Goal: Transaction & Acquisition: Purchase product/service

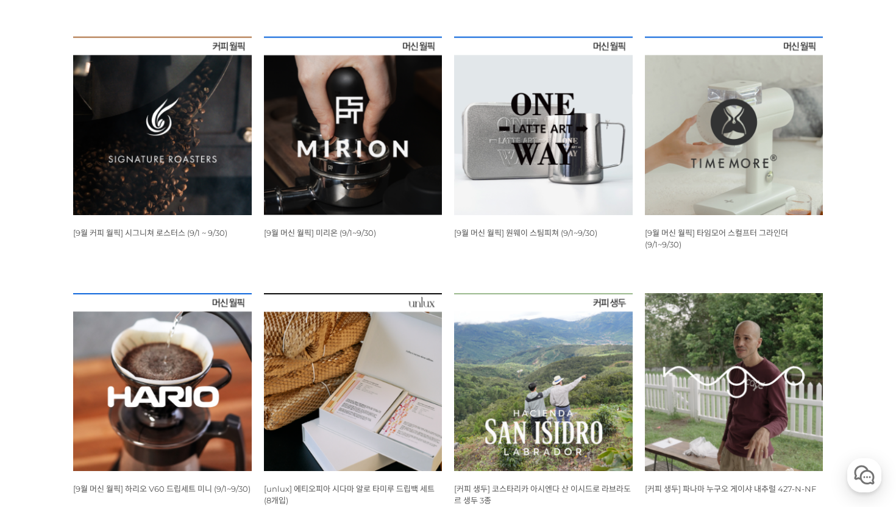
scroll to position [446, 0]
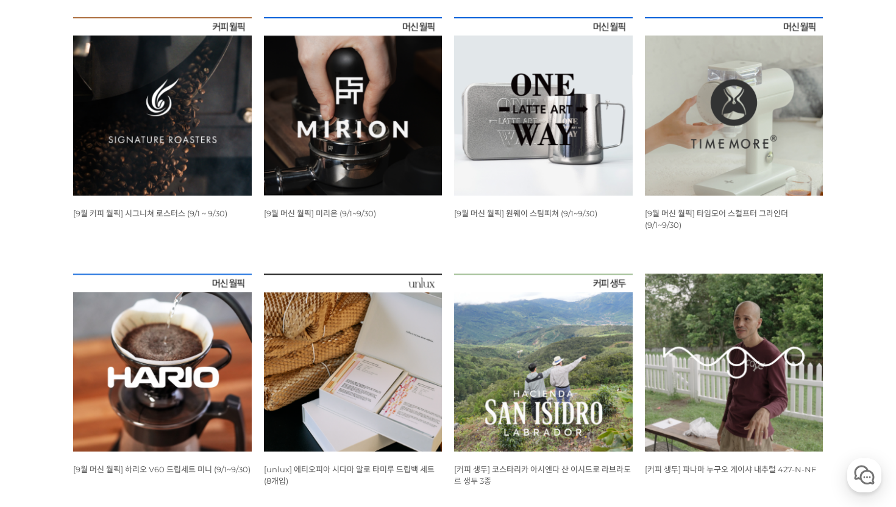
click at [208, 375] on img at bounding box center [162, 363] width 179 height 179
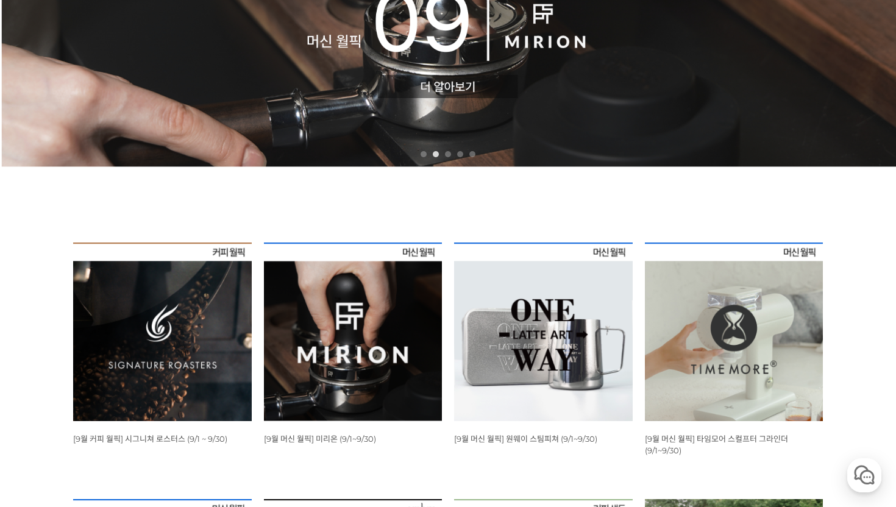
scroll to position [207, 0]
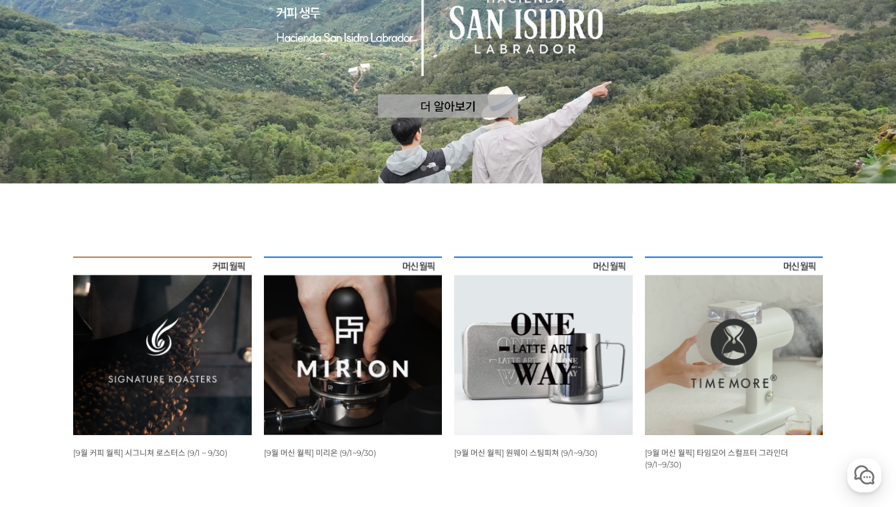
click at [235, 361] on img at bounding box center [162, 346] width 179 height 179
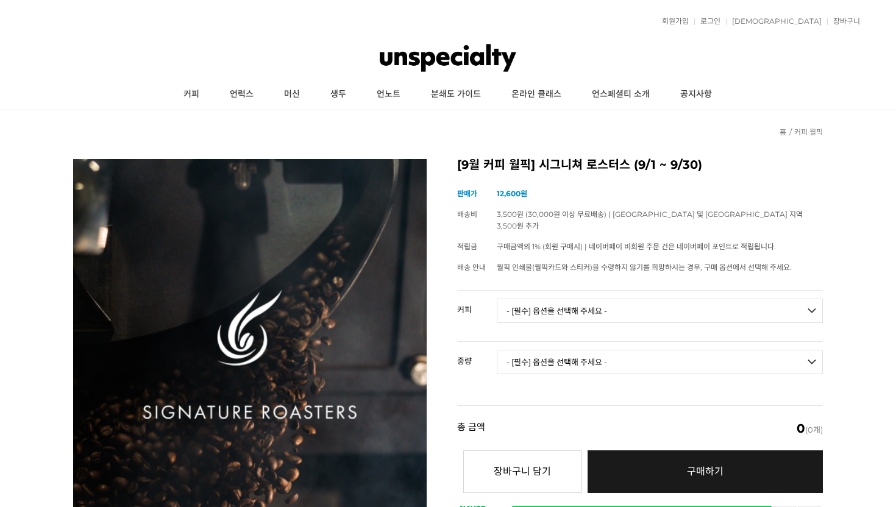
click at [550, 301] on select "- [필수] 옵션을 선택해 주세요 - ------------------- 언스페셜티 분쇄도 가이드 종이(주문 1건당 최대 1개 제공) 월픽 인…" at bounding box center [660, 311] width 326 height 24
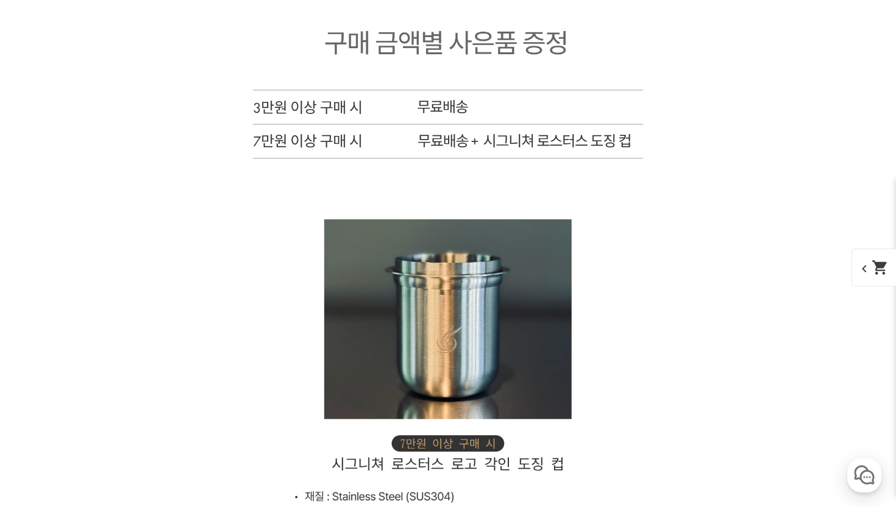
scroll to position [4981, 0]
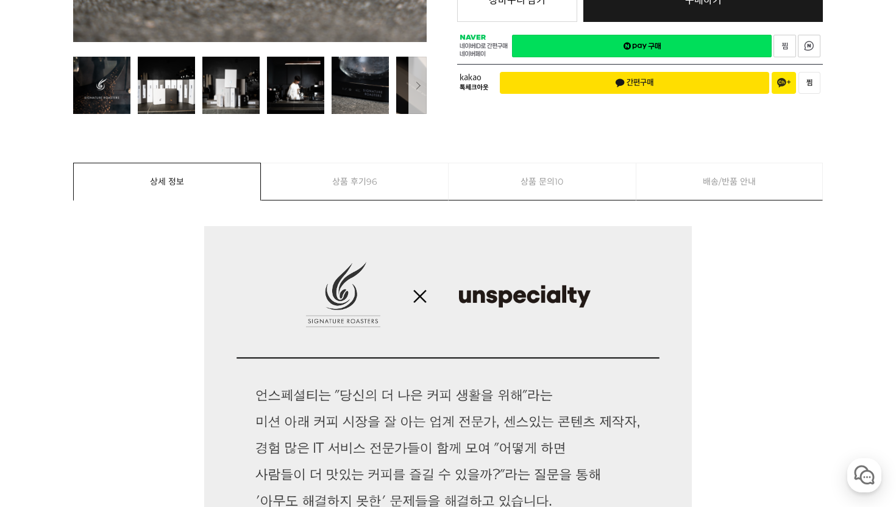
scroll to position [0, 0]
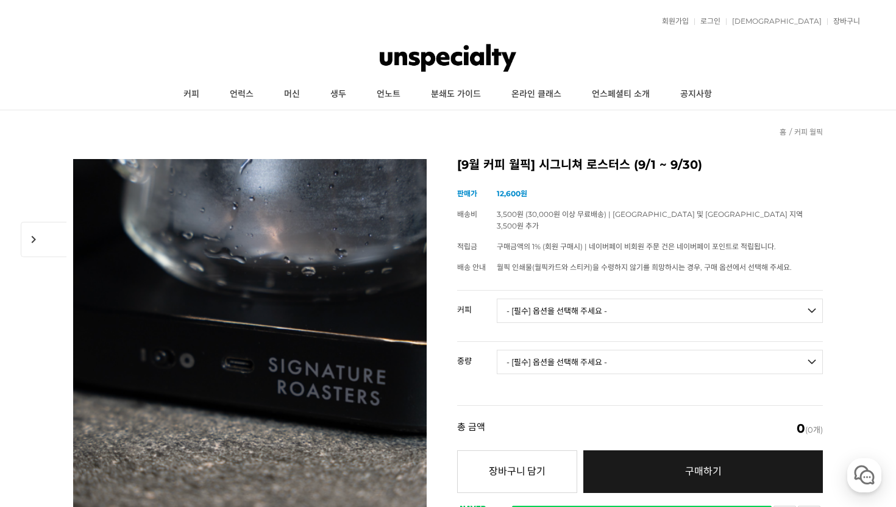
click at [638, 177] on div "[9월 커피 월픽] 시그니쳐 로스터스 (9/1 ~ 9/30) (해외배송 가능 상품) chevron_right 기본 정보 상품명 [9월 커피 월…" at bounding box center [640, 366] width 366 height 415
click at [604, 165] on h2 "[9월 커피 월픽] 시그니쳐 로스터스 (9/1 ~ 9/30)" at bounding box center [640, 165] width 366 height 12
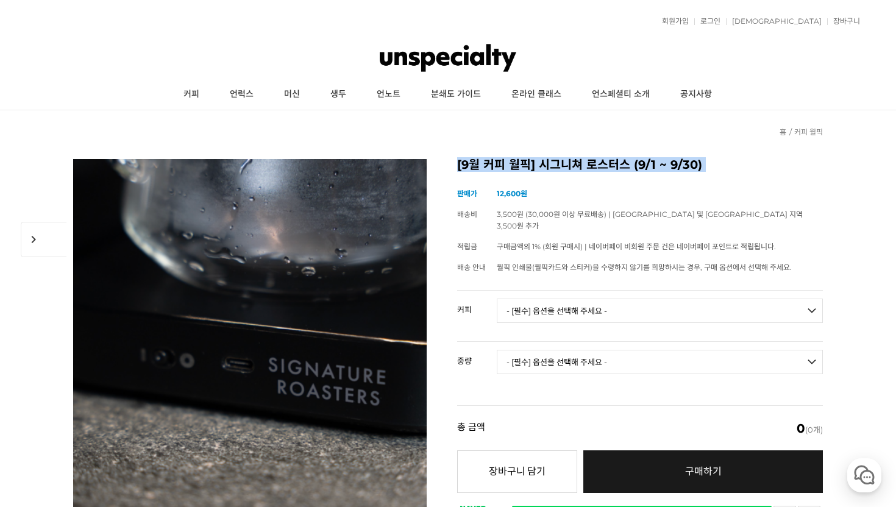
click at [604, 165] on h2 "[9월 커피 월픽] 시그니쳐 로스터스 (9/1 ~ 9/30)" at bounding box center [640, 165] width 366 height 12
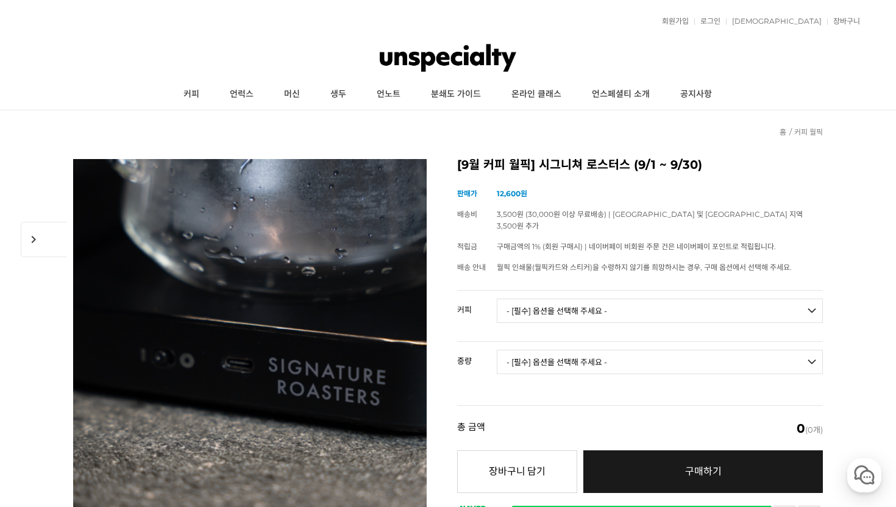
click at [604, 165] on h2 "[9월 커피 월픽] 시그니쳐 로스터스 (9/1 ~ 9/30)" at bounding box center [640, 165] width 366 height 12
click at [582, 175] on div "[9월 커피 월픽] 시그니쳐 로스터스 (9/1 ~ 9/30) (해외배송 가능 상품) chevron_right 기본 정보 상품명 [9월 커피 월…" at bounding box center [640, 366] width 366 height 415
click at [490, 148] on div "이전 다음" at bounding box center [448, 363] width 750 height 444
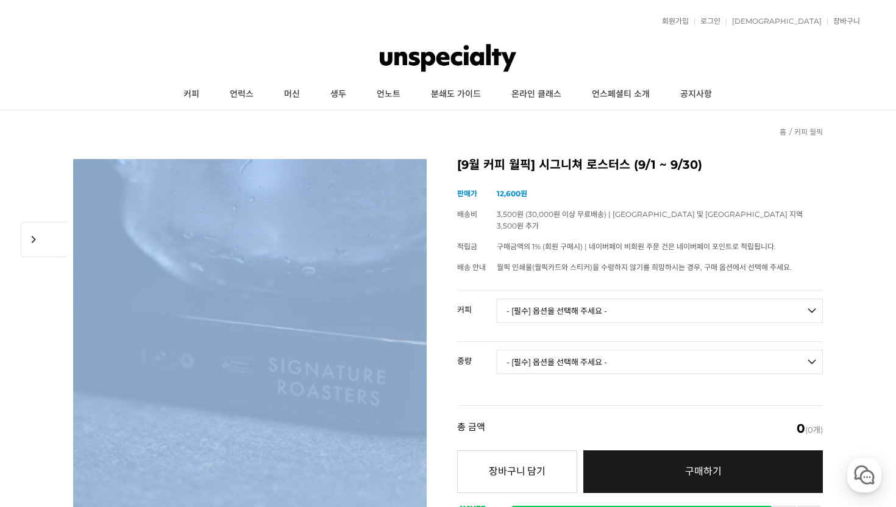
click at [493, 167] on h2 "[9월 커피 월픽] 시그니쳐 로스터스 (9/1 ~ 9/30)" at bounding box center [640, 165] width 366 height 12
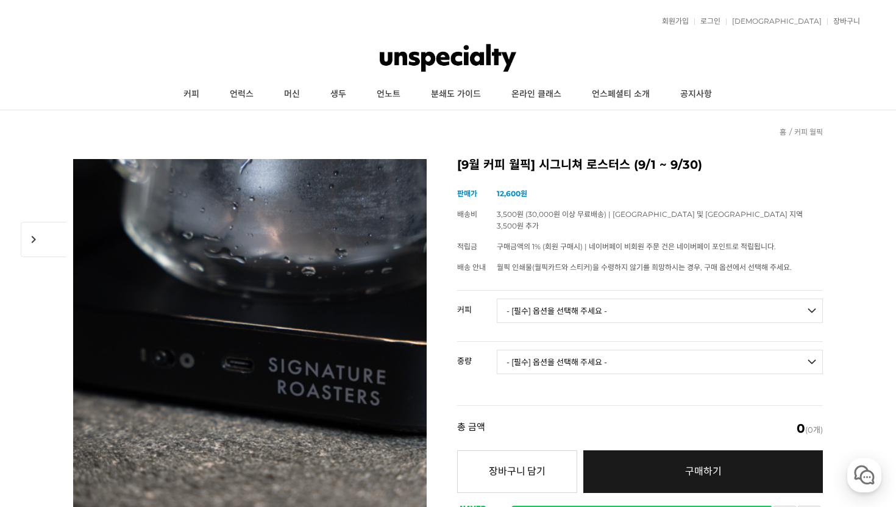
click at [493, 167] on h2 "[9월 커피 월픽] 시그니쳐 로스터스 (9/1 ~ 9/30)" at bounding box center [640, 165] width 366 height 12
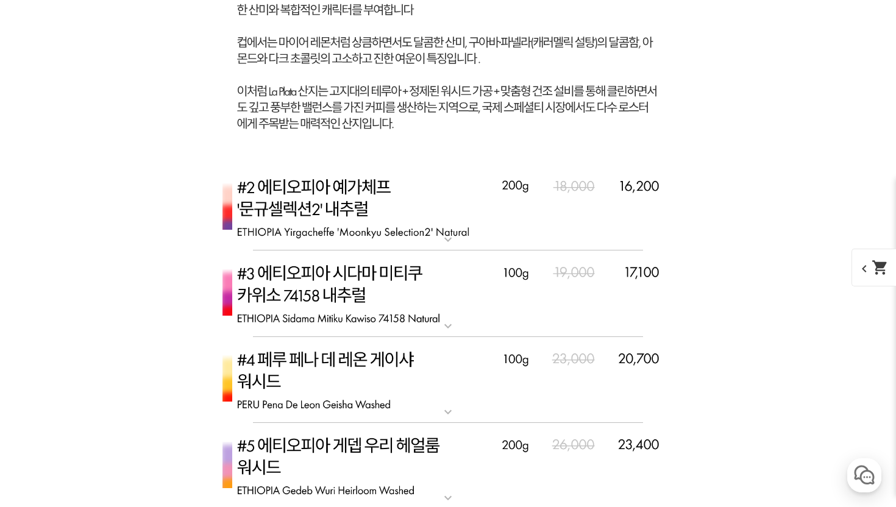
scroll to position [3539, 0]
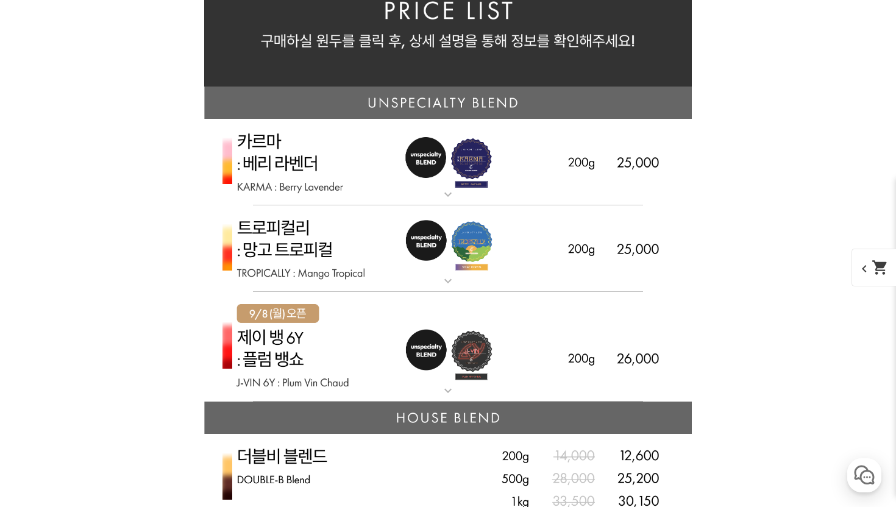
scroll to position [2792, 0]
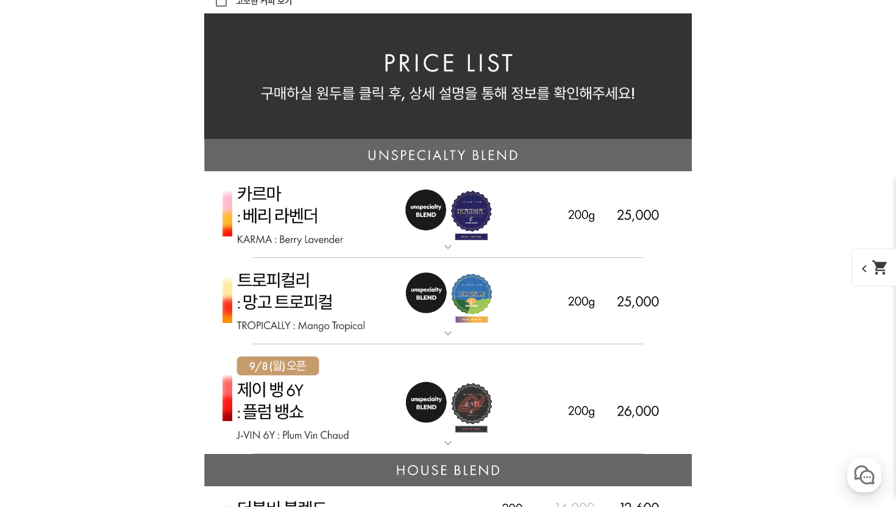
click at [430, 247] on img at bounding box center [448, 214] width 488 height 87
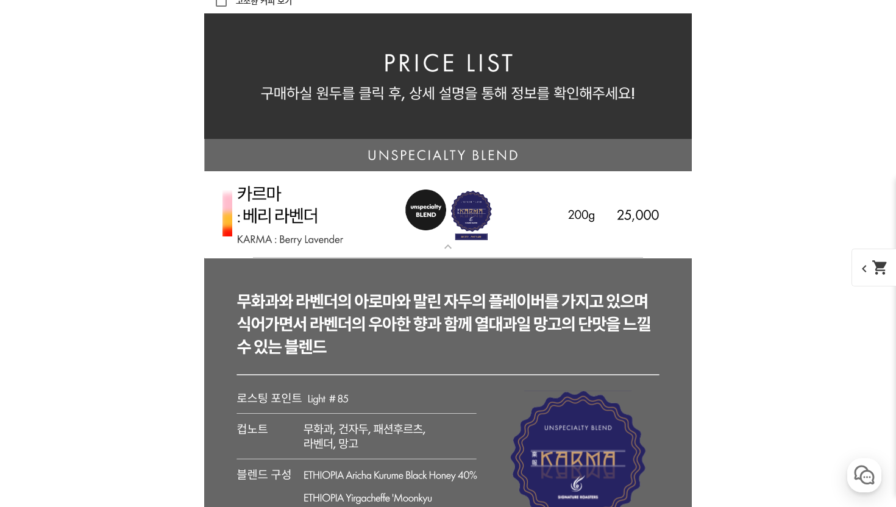
click at [422, 221] on img at bounding box center [448, 214] width 488 height 87
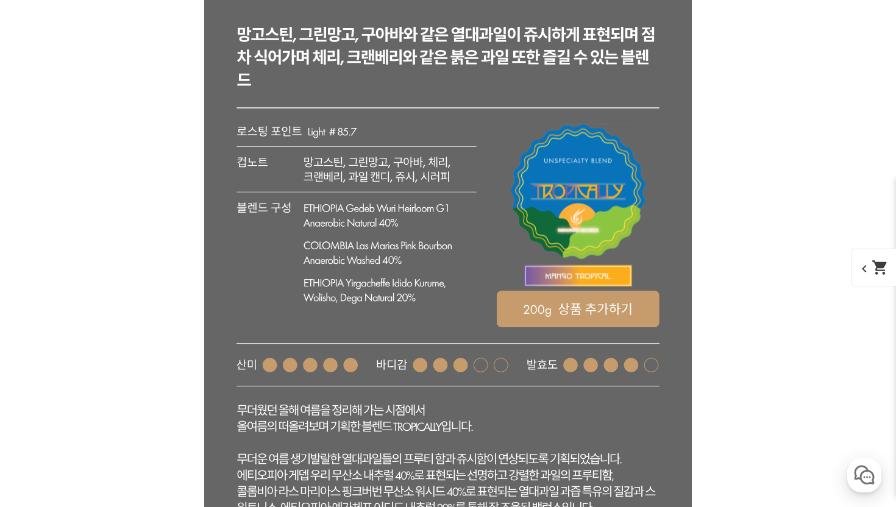
scroll to position [3146, 0]
click at [389, 81] on rect at bounding box center [448, 309] width 488 height 639
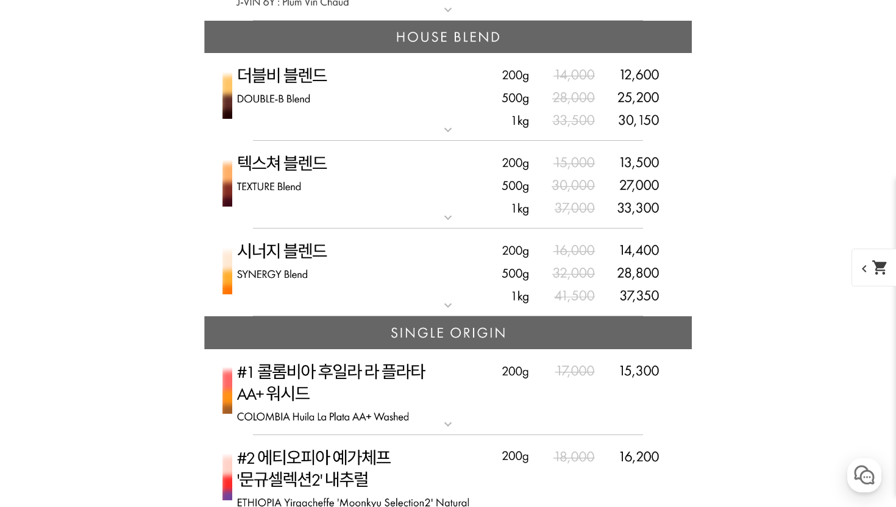
scroll to position [3411, 0]
